Goal: Navigation & Orientation: Find specific page/section

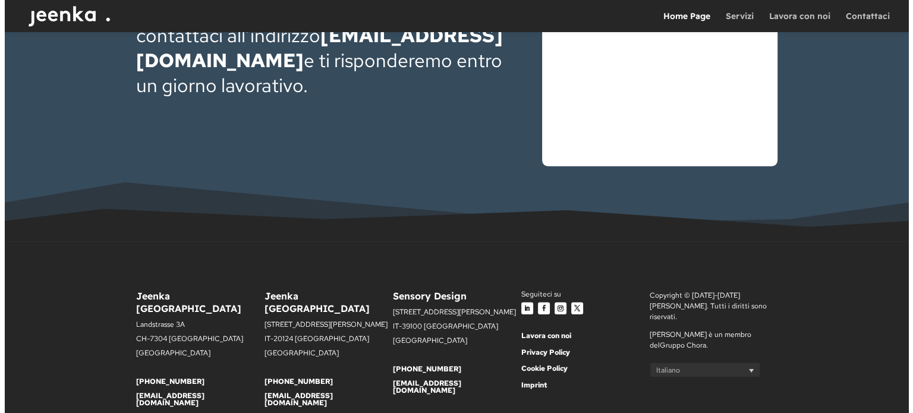
scroll to position [3676, 0]
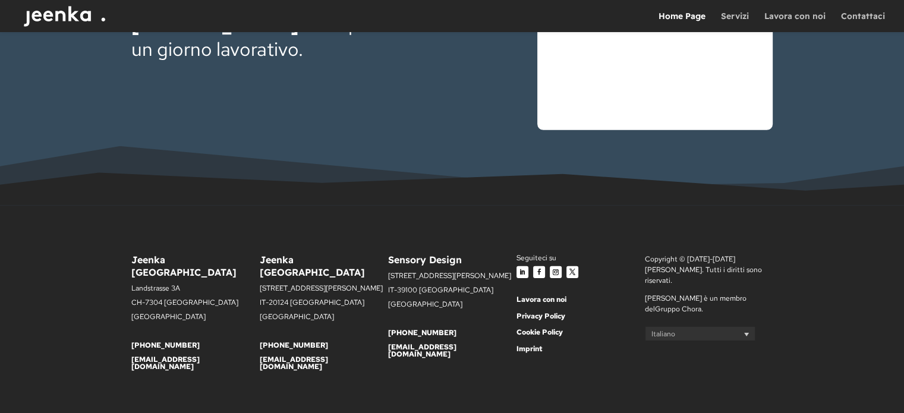
click at [541, 313] on link "Privacy Policy" at bounding box center [540, 316] width 49 height 10
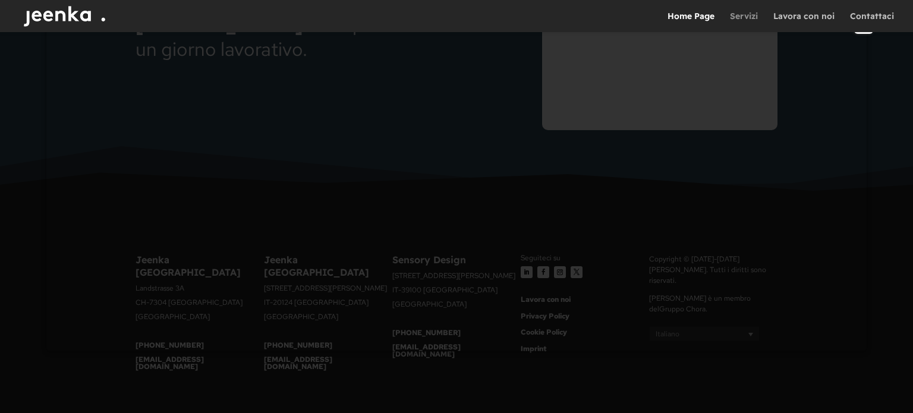
click at [738, 18] on link "Servizi" at bounding box center [744, 22] width 28 height 20
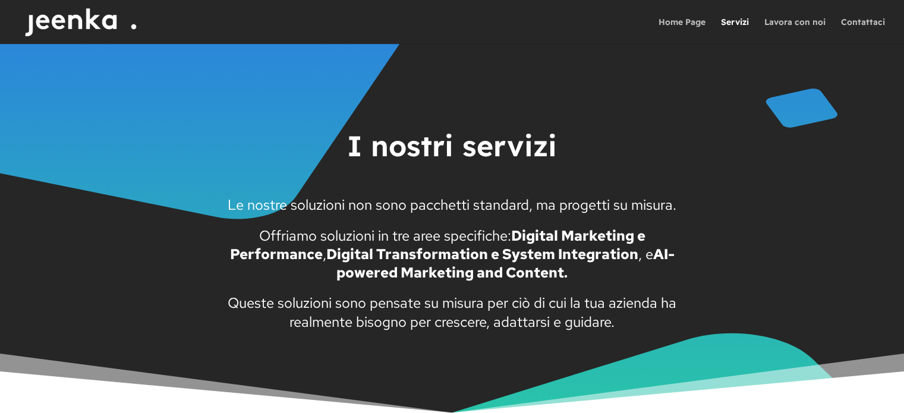
click at [686, 14] on div at bounding box center [470, 22] width 904 height 44
click at [685, 23] on link "Home Page" at bounding box center [681, 31] width 47 height 26
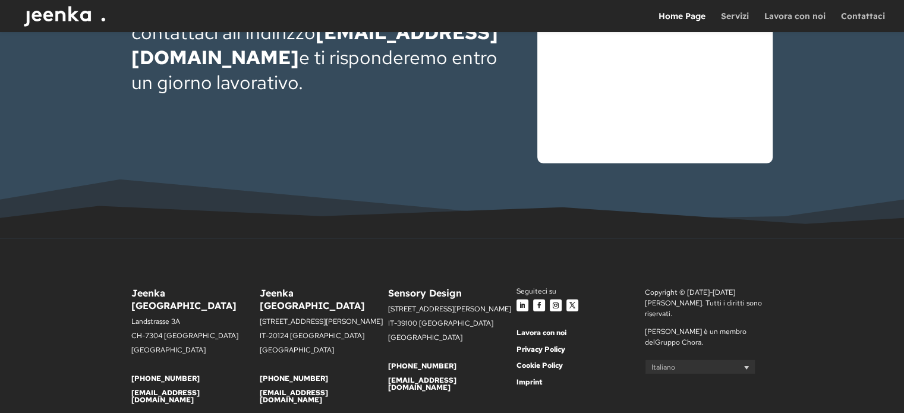
scroll to position [3676, 0]
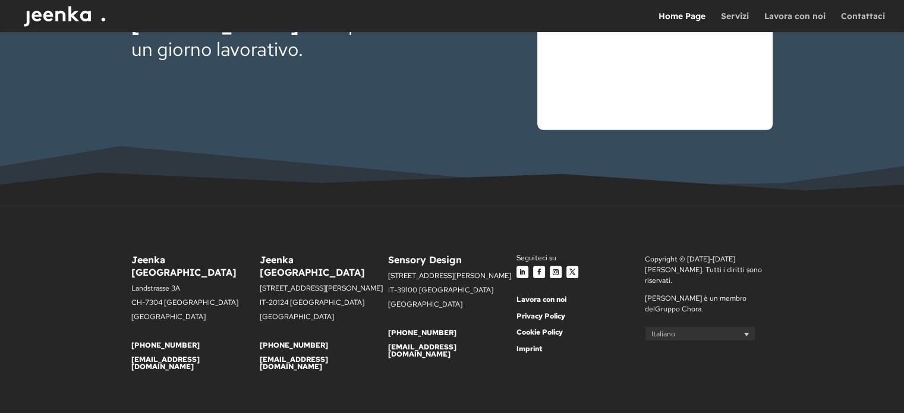
click at [531, 349] on link "Imprint" at bounding box center [529, 349] width 26 height 10
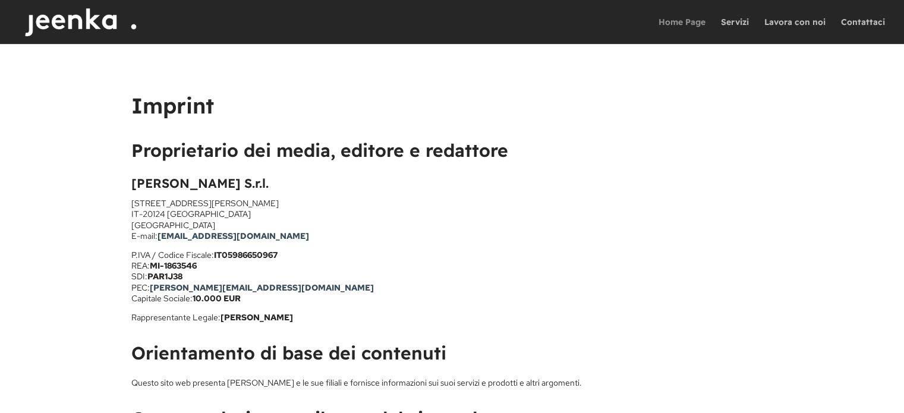
click at [689, 26] on link "Home Page" at bounding box center [681, 31] width 47 height 26
